Goal: Contribute content: Add original content to the website for others to see

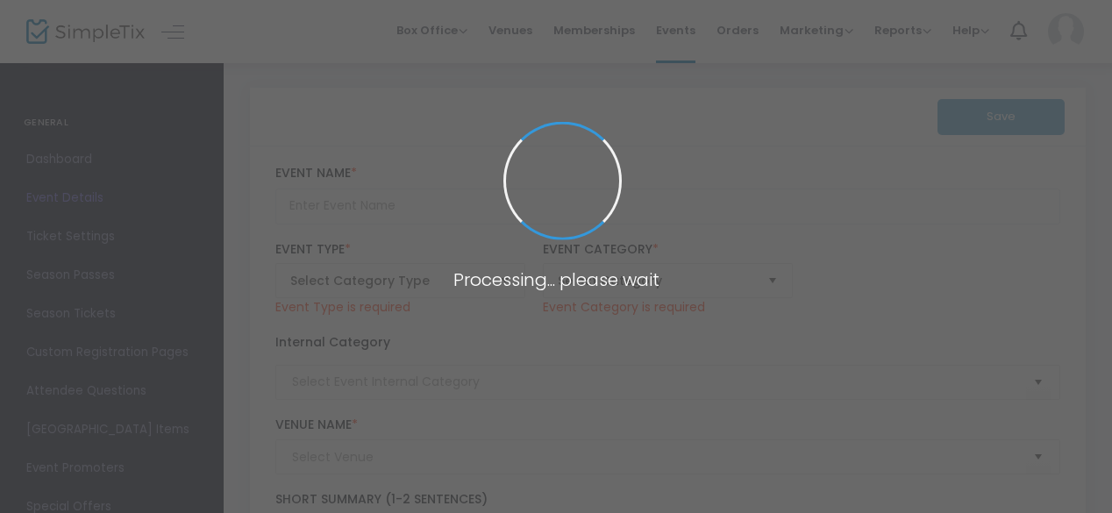
type input "Panel Conversation: Post Election Look Ahead"
type textarea "Expert panelists provide an insider’s look at the election results, the transit…"
type input "Register Now"
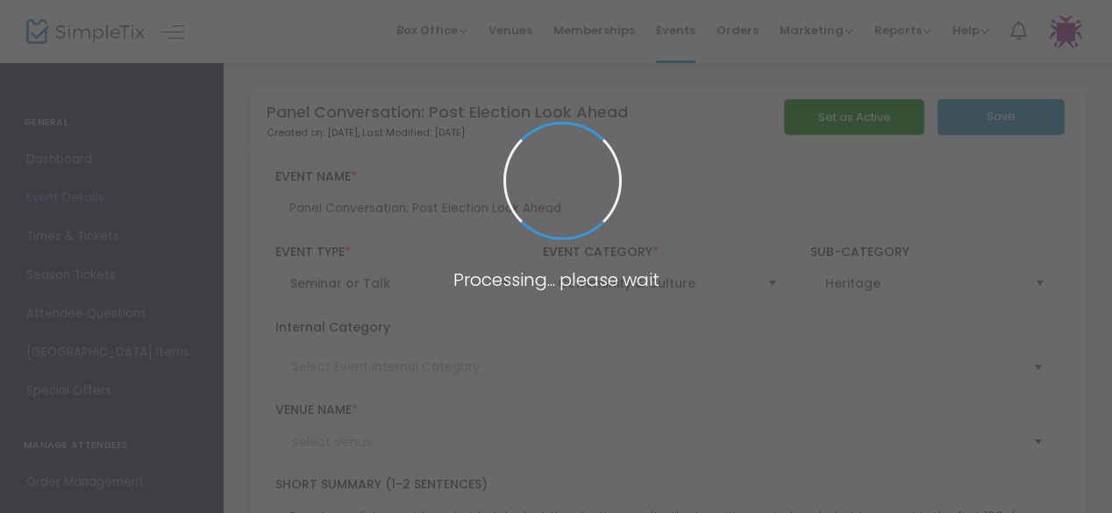
type input "[PERSON_NAME] and [PERSON_NAME] Capital [GEOGRAPHIC_DATA]"
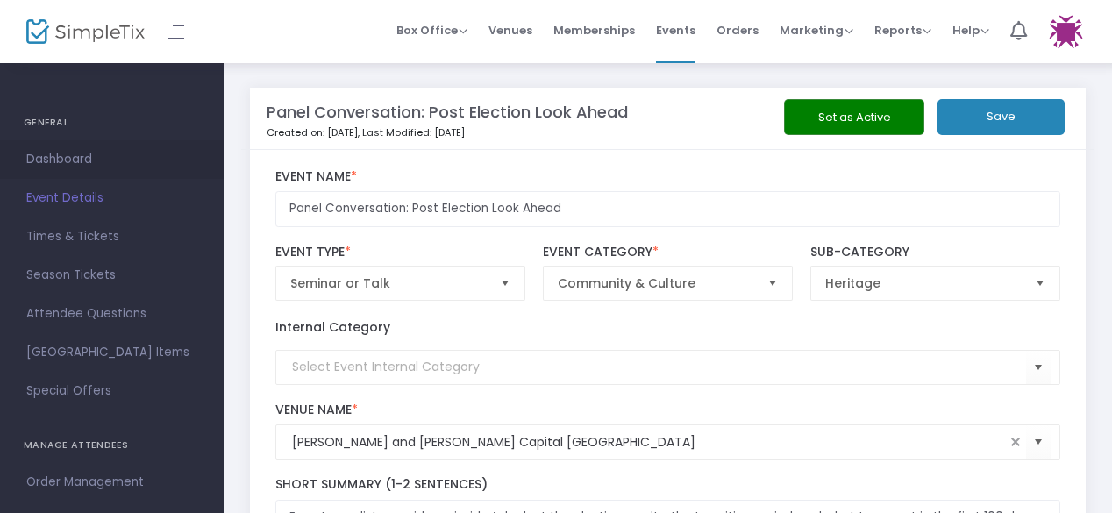
click at [65, 164] on span "Dashboard" at bounding box center [111, 159] width 171 height 23
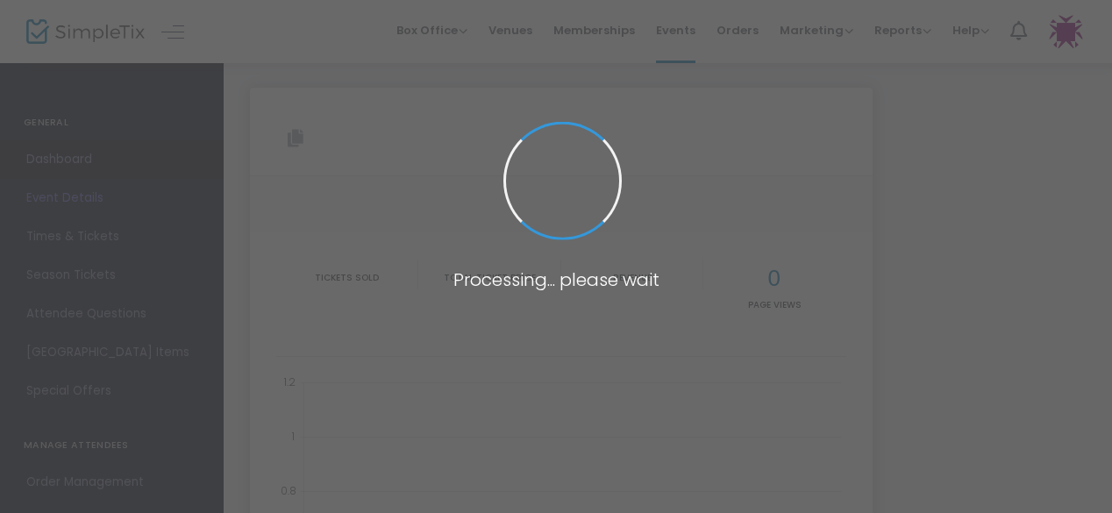
type input "[URL][DOMAIN_NAME]"
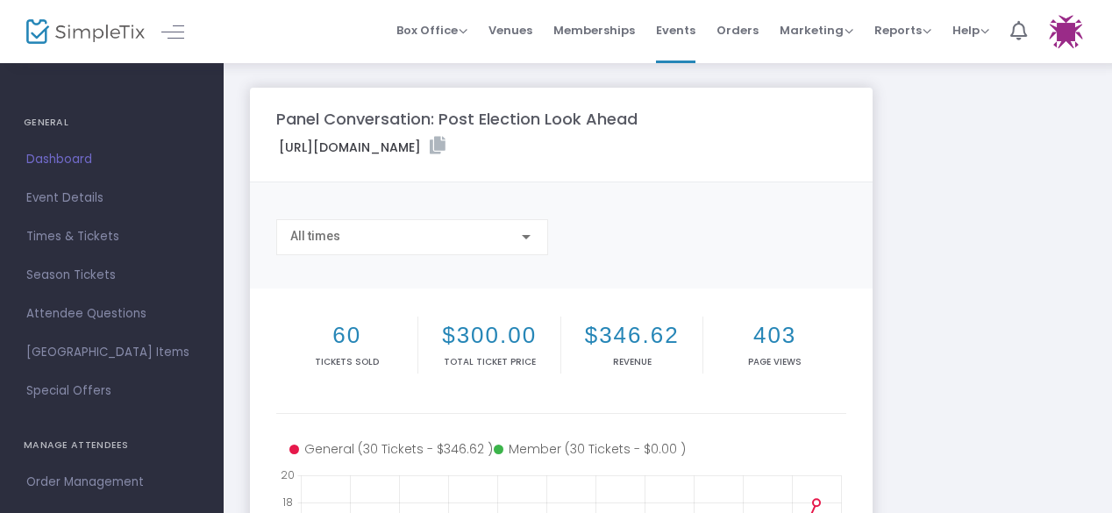
click at [68, 27] on img at bounding box center [85, 31] width 118 height 25
